Goal: Task Accomplishment & Management: Manage account settings

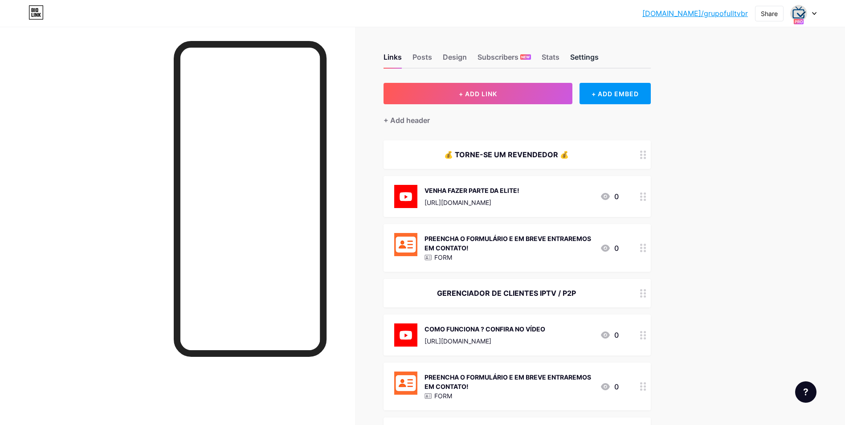
click at [599, 57] on div "Settings" at bounding box center [584, 60] width 29 height 16
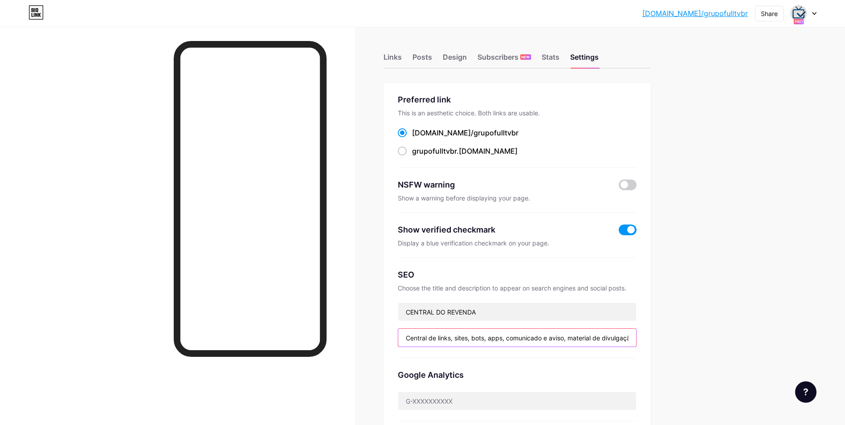
click at [490, 337] on input "Central de links, sites, bots, apps, comunicado e aviso, material de divulgação…" at bounding box center [517, 338] width 238 height 18
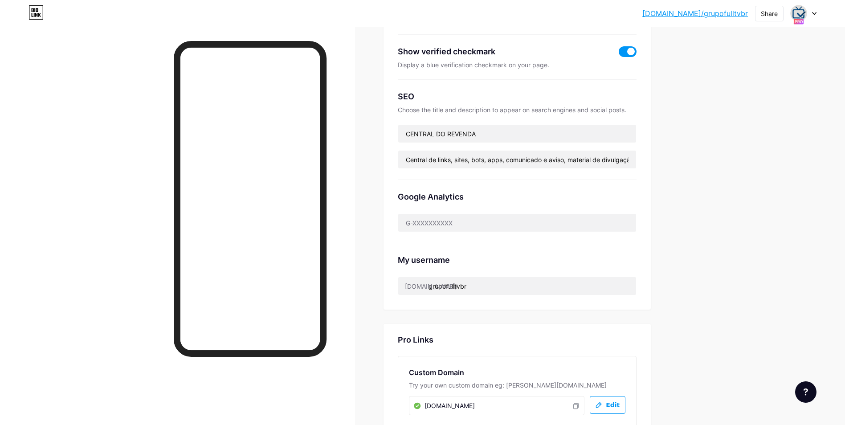
click at [724, 200] on div "[DOMAIN_NAME]/grupof... [DOMAIN_NAME]/grupofulltvbr Share Switch accounts CENTR…" at bounding box center [422, 197] width 845 height 750
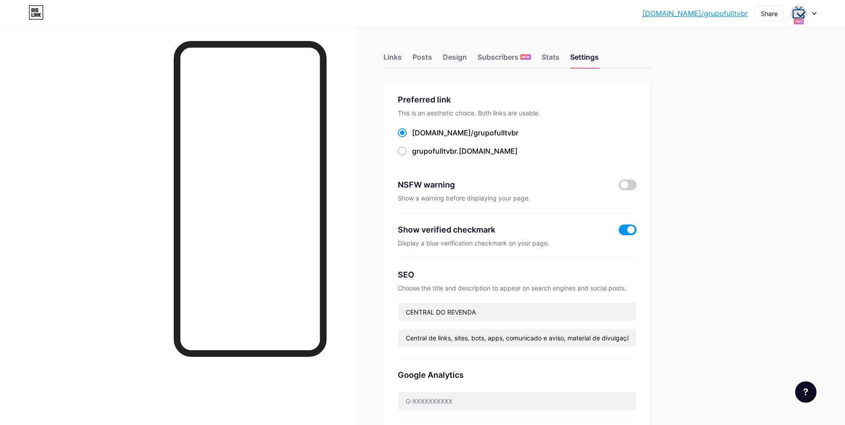
click at [799, 24] on rect at bounding box center [798, 22] width 10 height 6
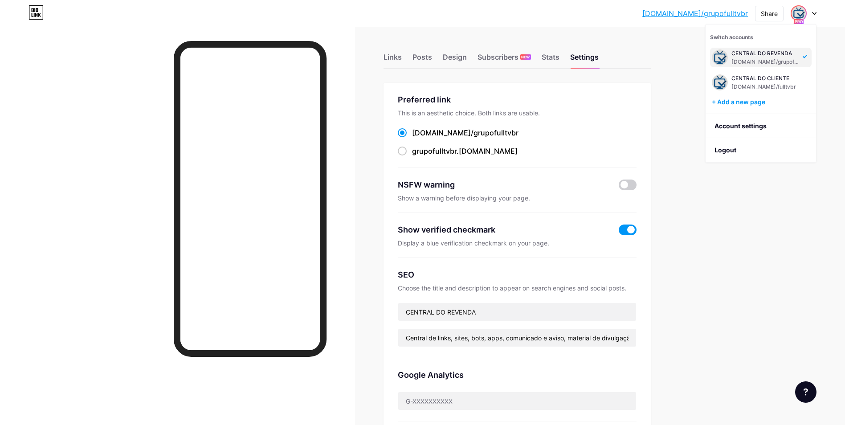
click at [799, 22] on icon at bounding box center [799, 21] width 8 height 3
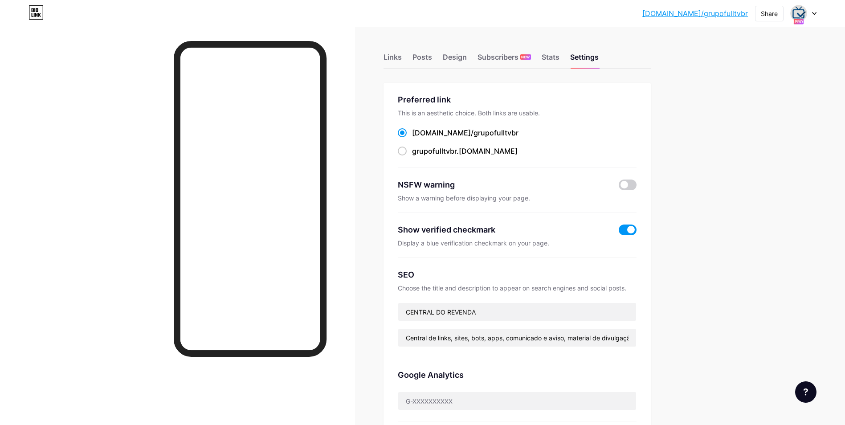
click at [799, 22] on icon at bounding box center [799, 21] width 8 height 3
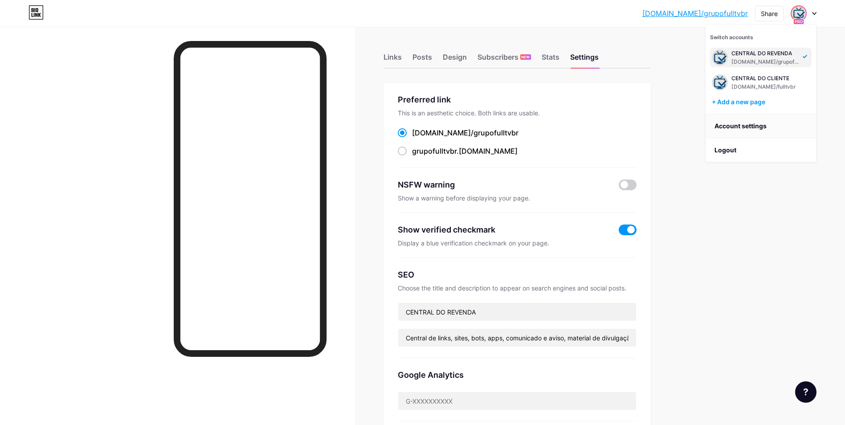
click at [759, 131] on link "Account settings" at bounding box center [761, 126] width 110 height 24
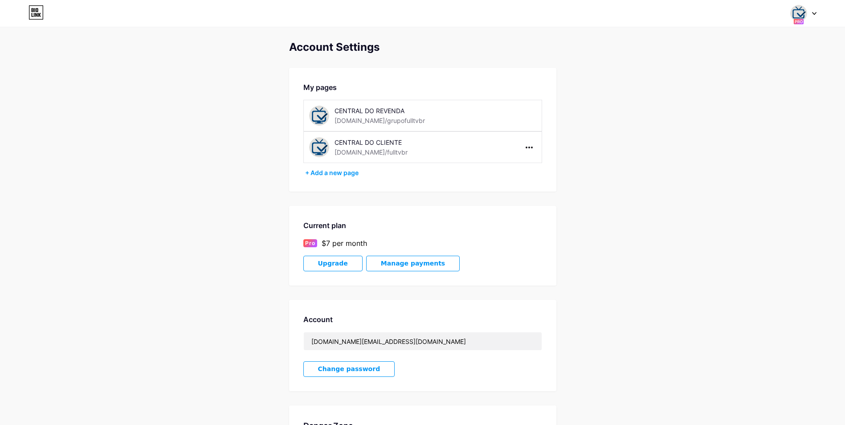
click at [814, 12] on icon at bounding box center [814, 13] width 4 height 3
click at [640, 108] on div "Account Settings My pages CENTRAL DO REVENDA [DOMAIN_NAME]/grupofulltvbr CENTRA…" at bounding box center [422, 267] width 845 height 452
click at [815, 12] on icon at bounding box center [814, 13] width 4 height 3
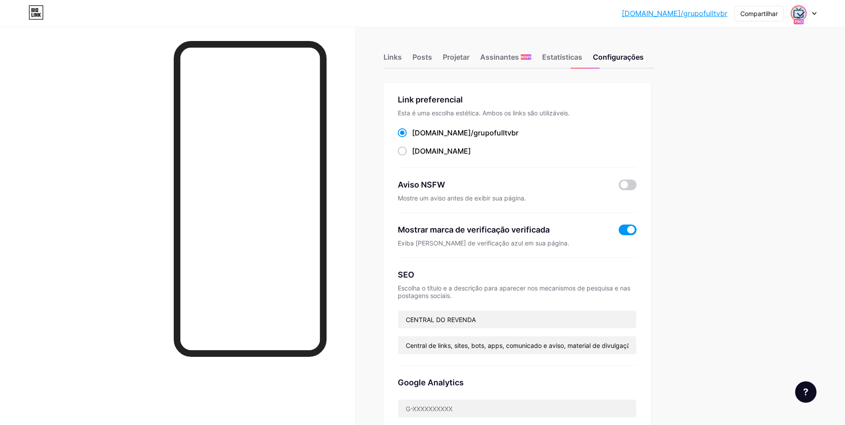
click at [800, 16] on img at bounding box center [799, 13] width 14 height 14
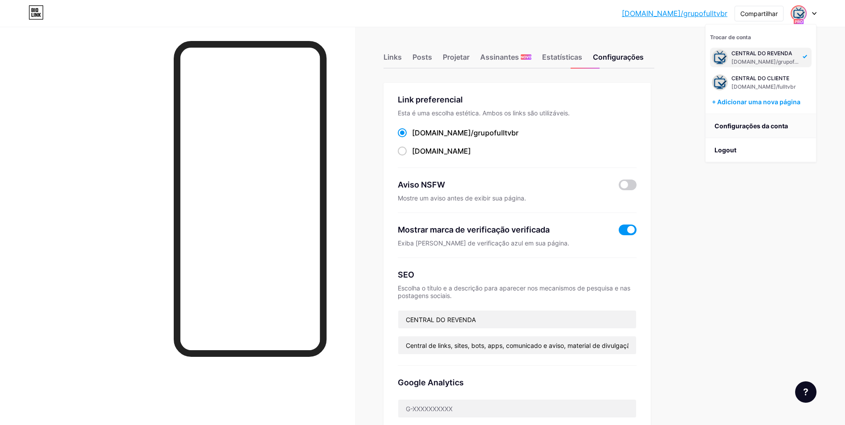
click at [776, 127] on link "Configurações da conta" at bounding box center [761, 126] width 110 height 24
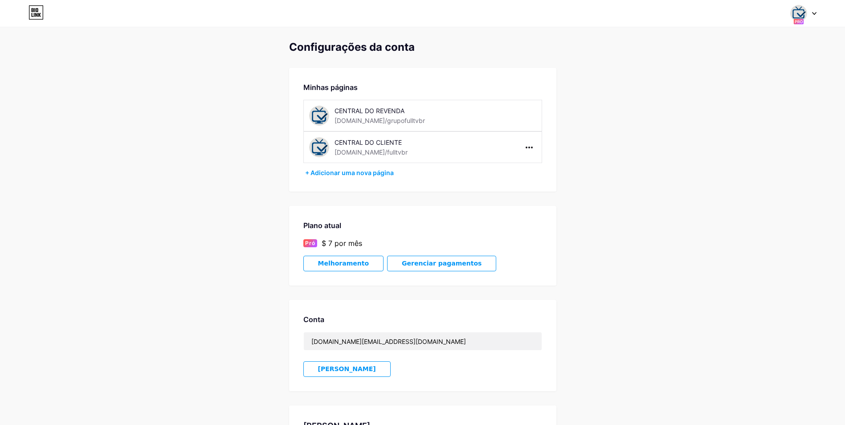
click at [405, 260] on span "Gerenciar pagamentos" at bounding box center [442, 264] width 80 height 8
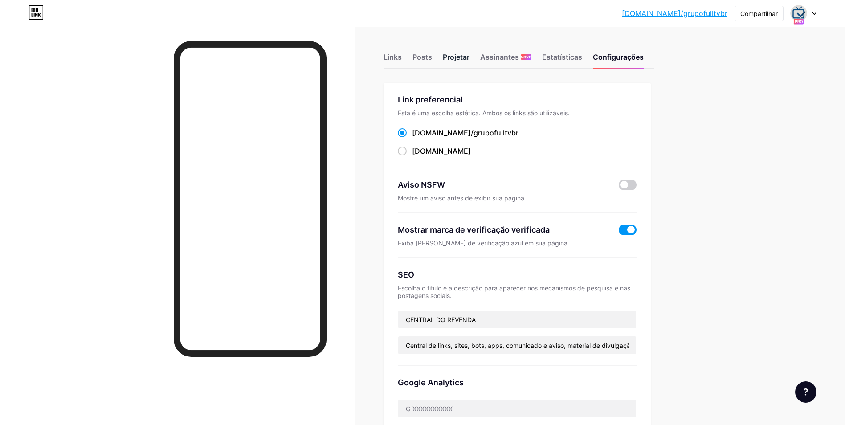
click at [457, 61] on div "Projetar" at bounding box center [456, 60] width 27 height 16
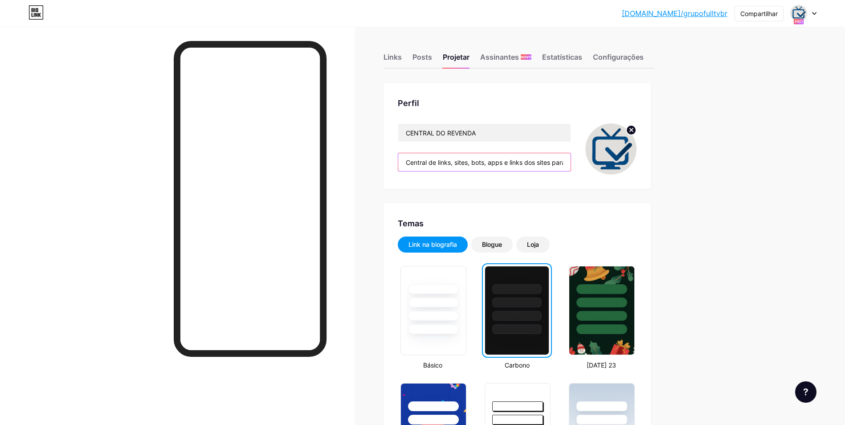
click at [484, 163] on input "Central de links, sites, bots, apps e links dos sites para adicionar lista em a…" at bounding box center [484, 162] width 172 height 18
click at [622, 49] on div "Links Posts Projetar Assinantes NOVO Estatísticas Configurações" at bounding box center [519, 52] width 271 height 31
click at [615, 57] on div "Configurações" at bounding box center [618, 60] width 51 height 16
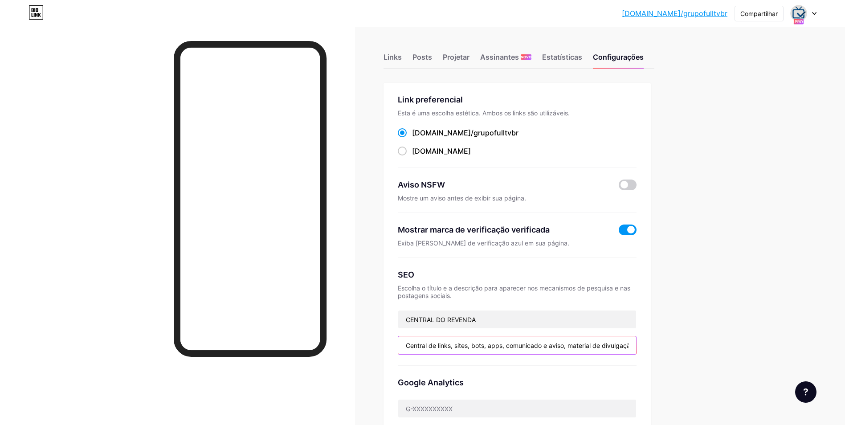
click at [475, 343] on input "Central de links, sites, bots, apps, comunicado e aviso, material de divulgação…" at bounding box center [517, 345] width 238 height 18
click at [459, 60] on div "Projetar" at bounding box center [456, 60] width 27 height 16
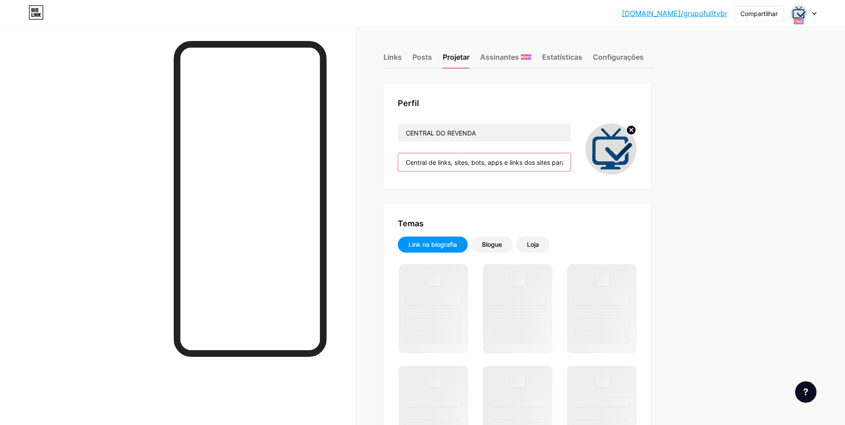
click at [484, 162] on input "Central de links, sites, bots, apps e links dos sites para adicionar lista em a…" at bounding box center [484, 162] width 172 height 18
click at [484, 163] on input "Central de links, sites, bots, apps e links dos sites para adicionar lista em a…" at bounding box center [484, 162] width 172 height 18
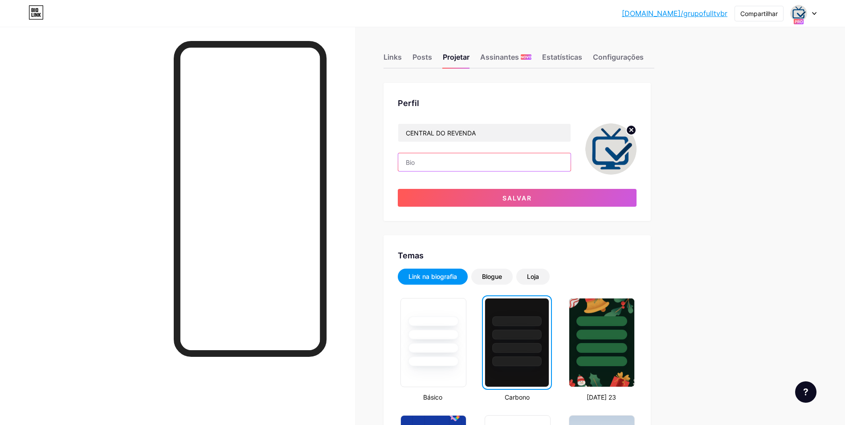
paste input "Central de links, sites, bots, apps, comunicado e aviso, material de divulgação…"
click at [488, 162] on input "Central de links, sites, bots, apps, comunicado e aviso, material de divulgação…" at bounding box center [484, 162] width 172 height 18
click at [533, 163] on input "Central de links, sites, bots, apps, comunicado e aviso, material de divulgação…" at bounding box center [484, 162] width 172 height 18
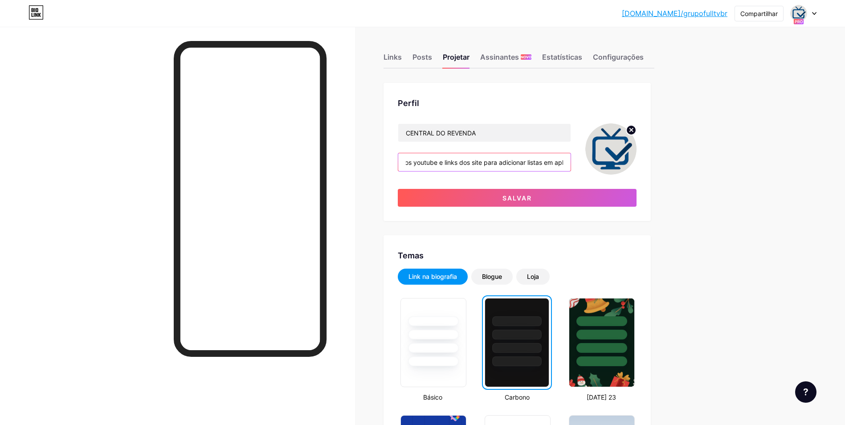
click at [486, 161] on input "Central de links, sites, bots, apps, comunicado e aviso, material de divulgação…" at bounding box center [484, 162] width 172 height 18
click at [484, 161] on input "Central de links, sites, bots, apps, comunicado e aviso, material de divulgação…" at bounding box center [484, 162] width 172 height 18
click at [463, 163] on input "Central de links, sites, bots, apps, comunicado e avisos, material de divulgaçã…" at bounding box center [484, 162] width 172 height 18
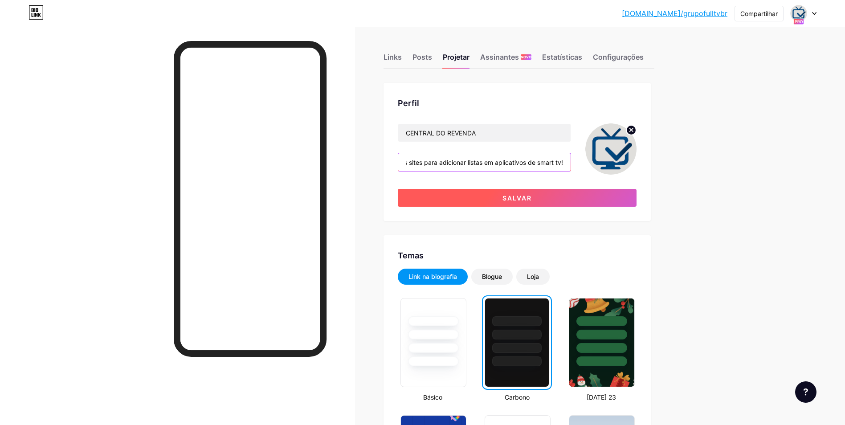
type input "Central de links, sites, bots, apps, comunicados e avisos, material de divulgaç…"
click at [522, 197] on span "Salvar" at bounding box center [516, 198] width 29 height 8
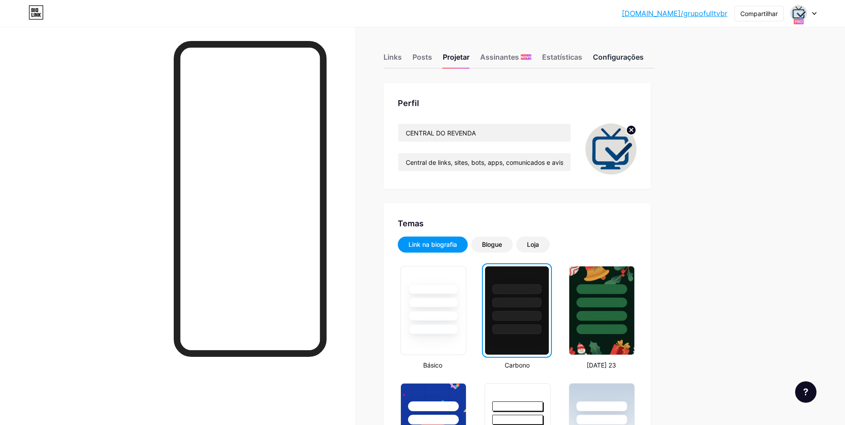
click at [610, 63] on div "Configurações" at bounding box center [618, 60] width 51 height 16
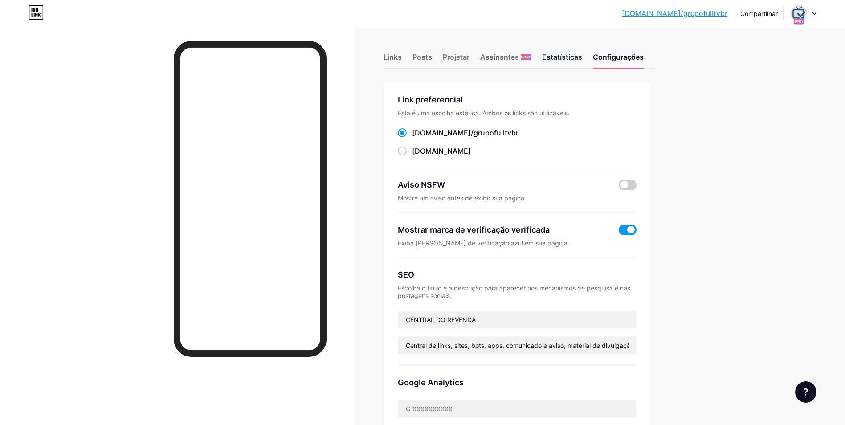
click at [553, 60] on div "Estatísticas" at bounding box center [562, 60] width 40 height 16
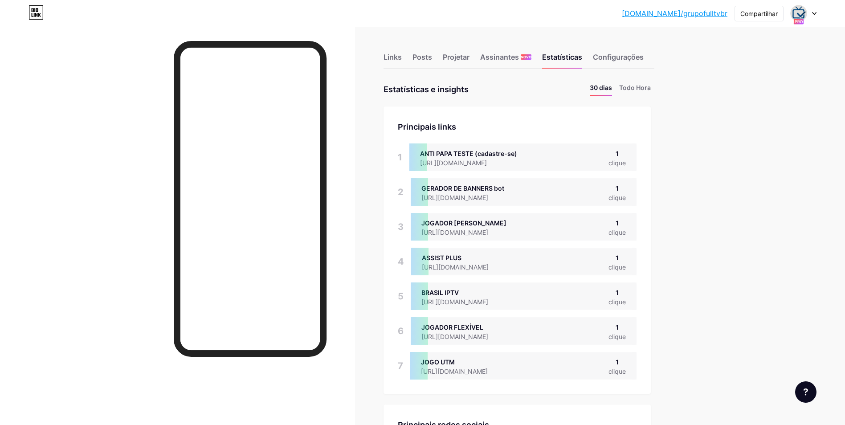
scroll to position [425, 845]
click at [624, 53] on div "Configurações" at bounding box center [618, 60] width 51 height 16
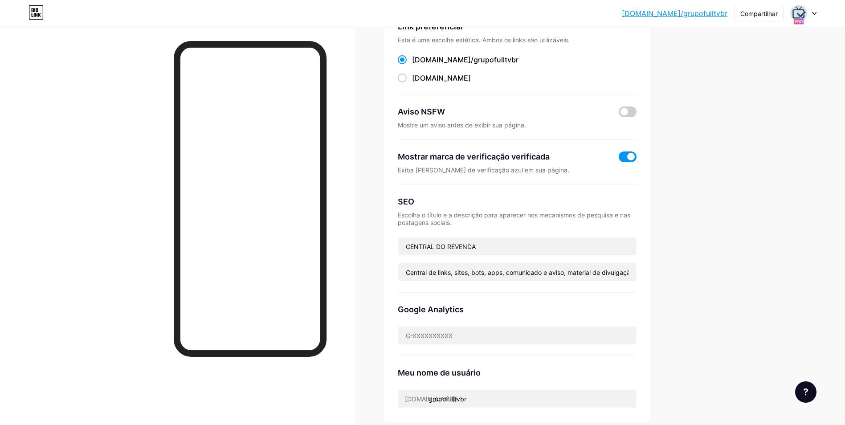
scroll to position [89, 0]
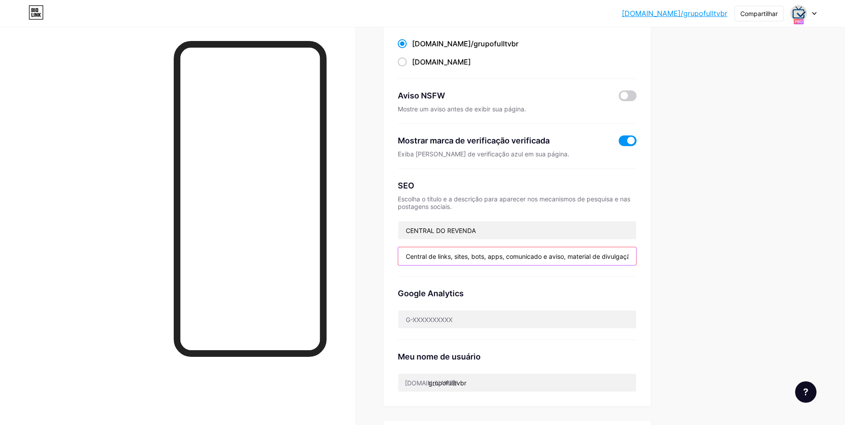
click at [564, 257] on input "Central de links, sites, bots, apps, comunicado e aviso, material de divulgação…" at bounding box center [517, 256] width 238 height 18
click at [593, 255] on input "Central de links, sites, bots, apps, comunicado e aviso, material de divulgação…" at bounding box center [517, 256] width 238 height 18
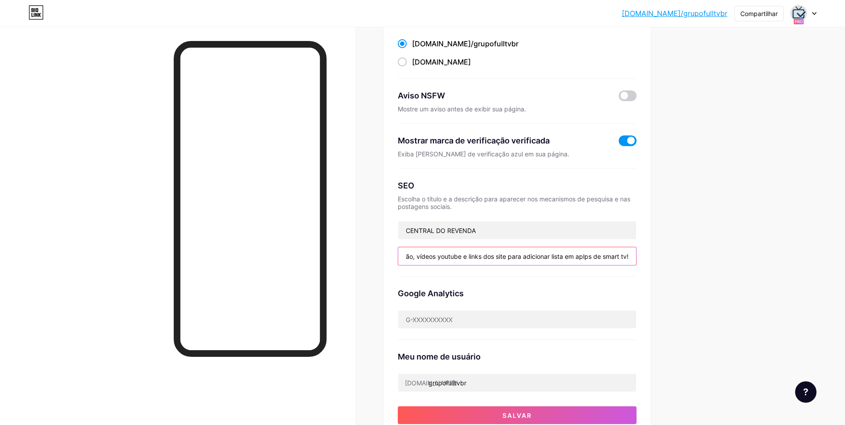
scroll to position [0, 224]
click at [566, 256] on input "Central de links, sites, bots, apps, comunicado e aviso, material de divulgação…" at bounding box center [517, 256] width 238 height 18
click at [592, 256] on input "Central de links, sites, bots, apps, comunicado e aviso, material de divulgação…" at bounding box center [517, 256] width 238 height 18
click at [535, 256] on input "Central de links, sites, bots, apps, comunicado e aviso, material de divulgação…" at bounding box center [517, 256] width 238 height 18
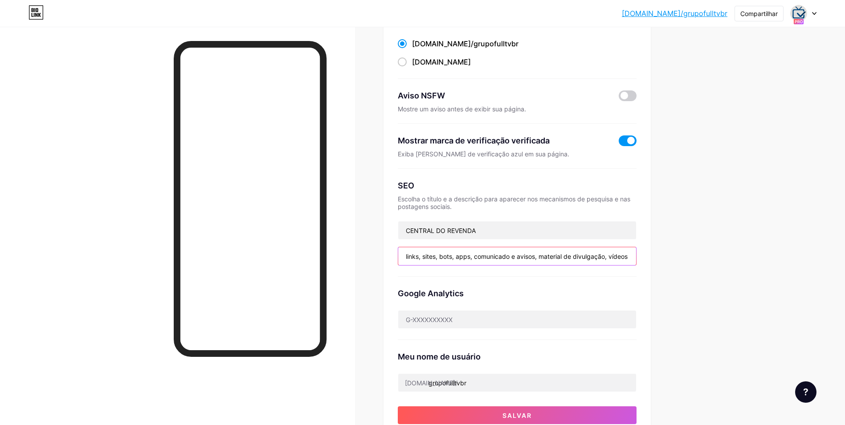
click at [514, 257] on input "Central de links, sites, bots, apps, comunicado e avisos, material de divulgaçã…" at bounding box center [517, 256] width 238 height 18
type input "Central de links, sites, bots, apps, comunicados e avisos, material de divulgaç…"
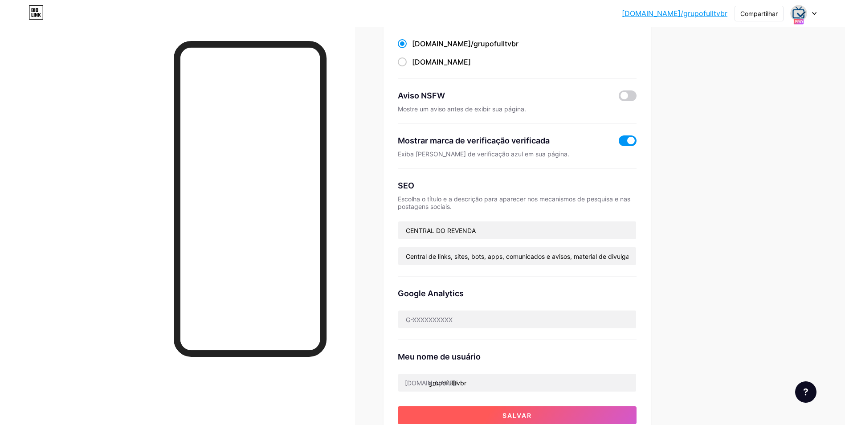
click at [531, 408] on button "Salvar" at bounding box center [517, 415] width 239 height 18
